Goal: Use online tool/utility: Utilize a website feature to perform a specific function

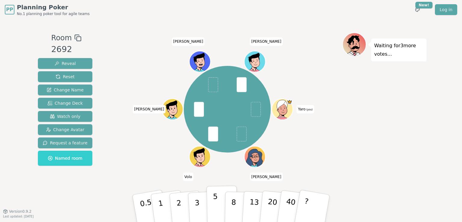
click at [215, 201] on p "5" at bounding box center [215, 208] width 5 height 32
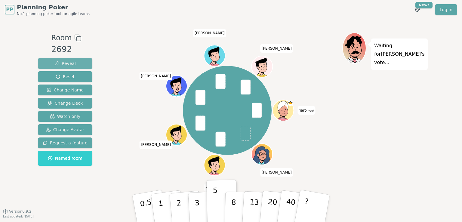
drag, startPoint x: 76, startPoint y: 62, endPoint x: 79, endPoint y: 64, distance: 3.9
click at [79, 64] on button "Reveal" at bounding box center [65, 63] width 54 height 11
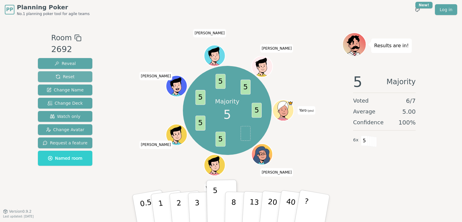
drag, startPoint x: 77, startPoint y: 77, endPoint x: 79, endPoint y: 80, distance: 3.7
click at [79, 80] on button "Reset" at bounding box center [65, 76] width 54 height 11
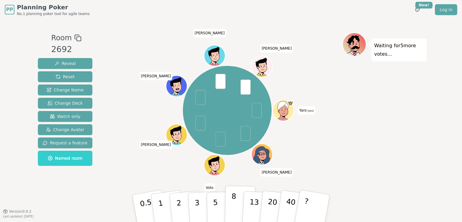
click at [235, 207] on button "8" at bounding box center [240, 209] width 31 height 46
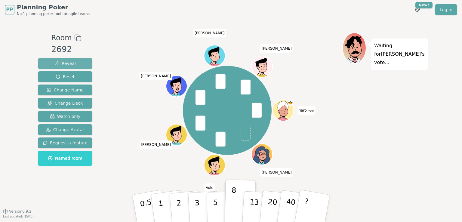
drag, startPoint x: 72, startPoint y: 64, endPoint x: 67, endPoint y: 59, distance: 6.8
click at [70, 61] on span "Reveal" at bounding box center [64, 63] width 21 height 6
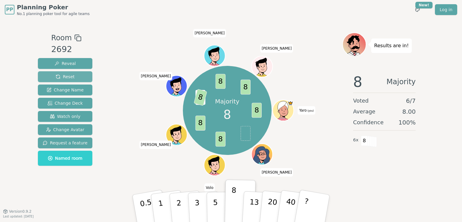
click at [72, 77] on button "Reset" at bounding box center [65, 76] width 54 height 11
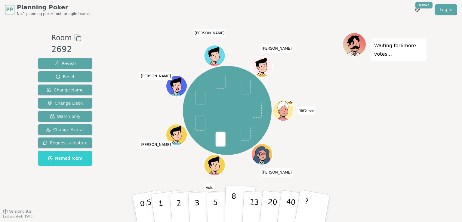
click at [229, 199] on button "8" at bounding box center [240, 209] width 31 height 46
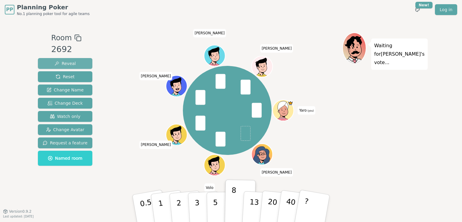
click at [71, 61] on span "Reveal" at bounding box center [64, 63] width 21 height 6
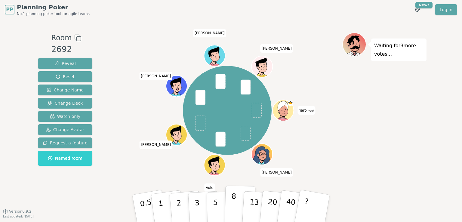
click at [231, 207] on p "8" at bounding box center [233, 208] width 5 height 32
click at [432, 139] on div "PP Planning Poker No.1 planning poker tool for agile teams Toggle theme New! Lo…" at bounding box center [231, 111] width 462 height 222
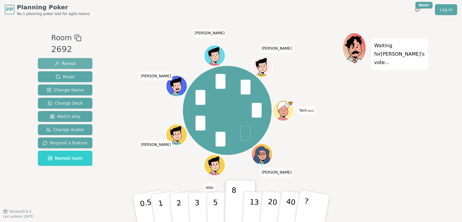
click at [64, 62] on span "Reveal" at bounding box center [64, 63] width 21 height 6
